Goal: Information Seeking & Learning: Learn about a topic

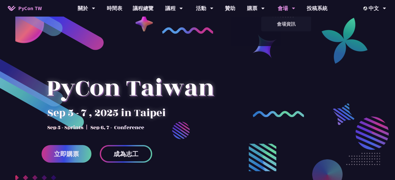
click at [95, 8] on div "會場" at bounding box center [87, 8] width 18 height 17
click at [279, 21] on link "會場資訊" at bounding box center [286, 24] width 50 height 12
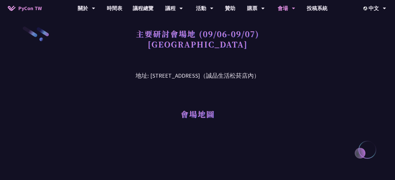
drag, startPoint x: 285, startPoint y: 77, endPoint x: 127, endPoint y: 74, distance: 157.8
click at [127, 74] on h3 "地址: [STREET_ADDRESS]（誠品生活松菸店內）" at bounding box center [198, 72] width 270 height 17
drag, startPoint x: 115, startPoint y: 80, endPoint x: 116, endPoint y: 75, distance: 5.8
click at [114, 80] on div "會場地圖" at bounding box center [198, 106] width 270 height 53
drag, startPoint x: 118, startPoint y: 74, endPoint x: 216, endPoint y: 74, distance: 98.1
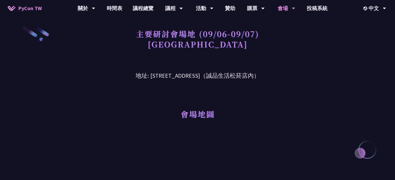
click at [216, 74] on h3 "地址: [STREET_ADDRESS]（誠品生活松菸店內）" at bounding box center [198, 72] width 270 height 17
drag, startPoint x: 200, startPoint y: 91, endPoint x: 207, endPoint y: 84, distance: 9.9
click at [201, 91] on div "會場地圖" at bounding box center [198, 106] width 270 height 53
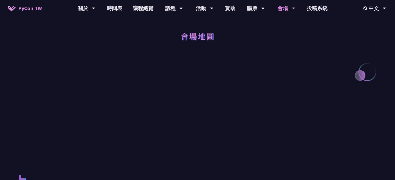
scroll to position [234, 0]
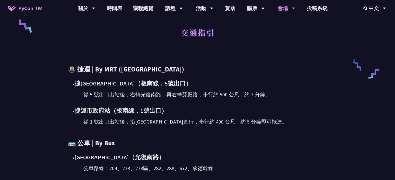
drag, startPoint x: 276, startPoint y: 116, endPoint x: 99, endPoint y: 85, distance: 179.2
click at [99, 85] on div "• 捷[GEOGRAPHIC_DATA]（[GEOGRAPHIC_DATA]，5號出口） 從 5 號出口出站後，右轉光復南路，再右轉菸廠路，步行約 500 公…" at bounding box center [198, 102] width 260 height 47
click at [240, 122] on div "從 1 號出口出站後，沿[GEOGRAPHIC_DATA]直行，步行約 400 公尺，約 5 分鐘即可抵達。" at bounding box center [205, 122] width 244 height 8
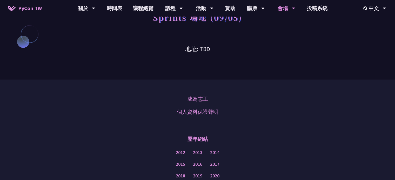
scroll to position [415, 0]
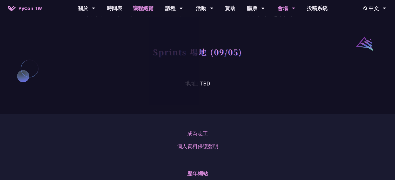
click at [143, 6] on link "議程總覽" at bounding box center [142, 8] width 31 height 17
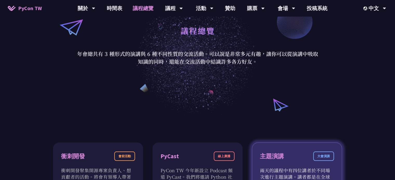
scroll to position [156, 0]
